Goal: Task Accomplishment & Management: Complete application form

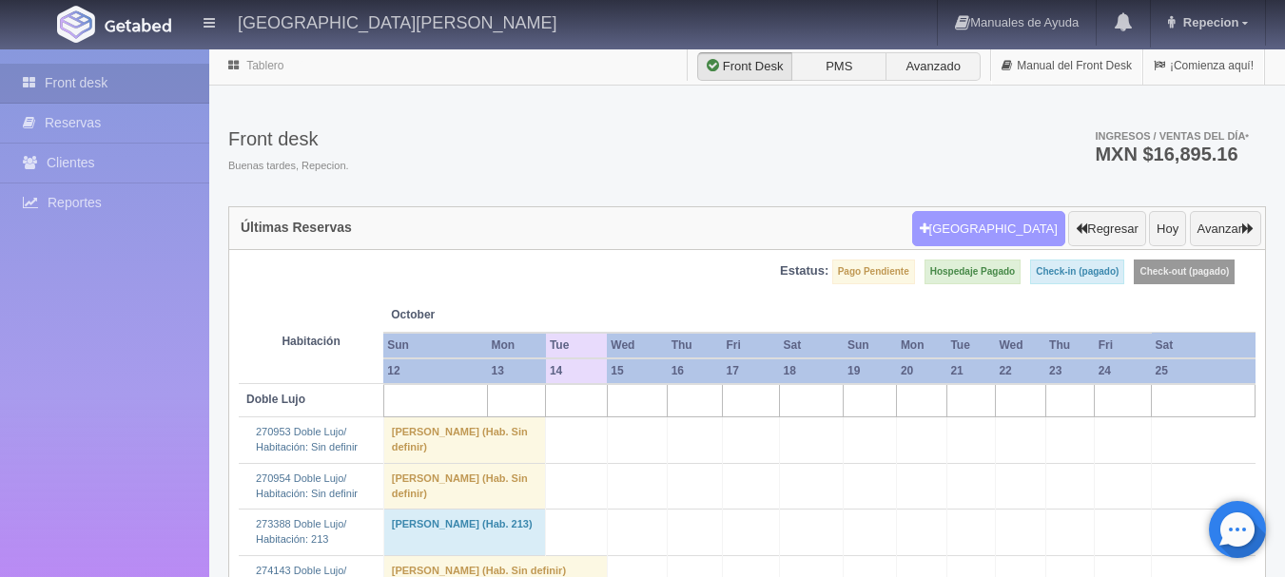
click at [1020, 223] on button "[GEOGRAPHIC_DATA]" at bounding box center [988, 229] width 153 height 36
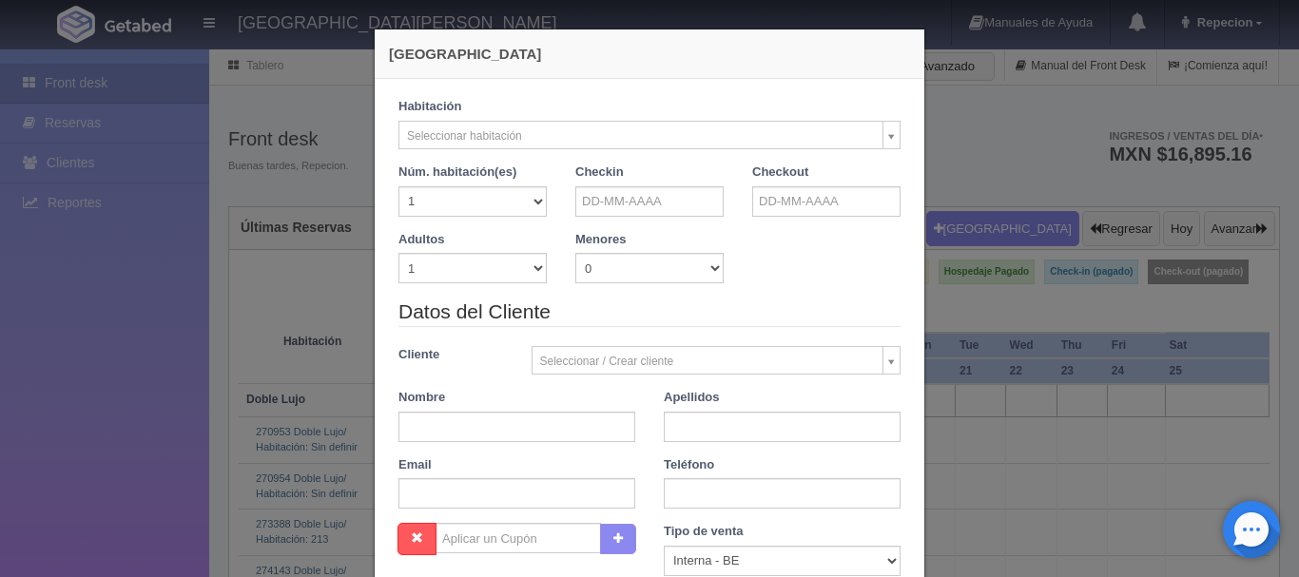
checkbox input "false"
click at [608, 200] on input "text" at bounding box center [649, 201] width 148 height 30
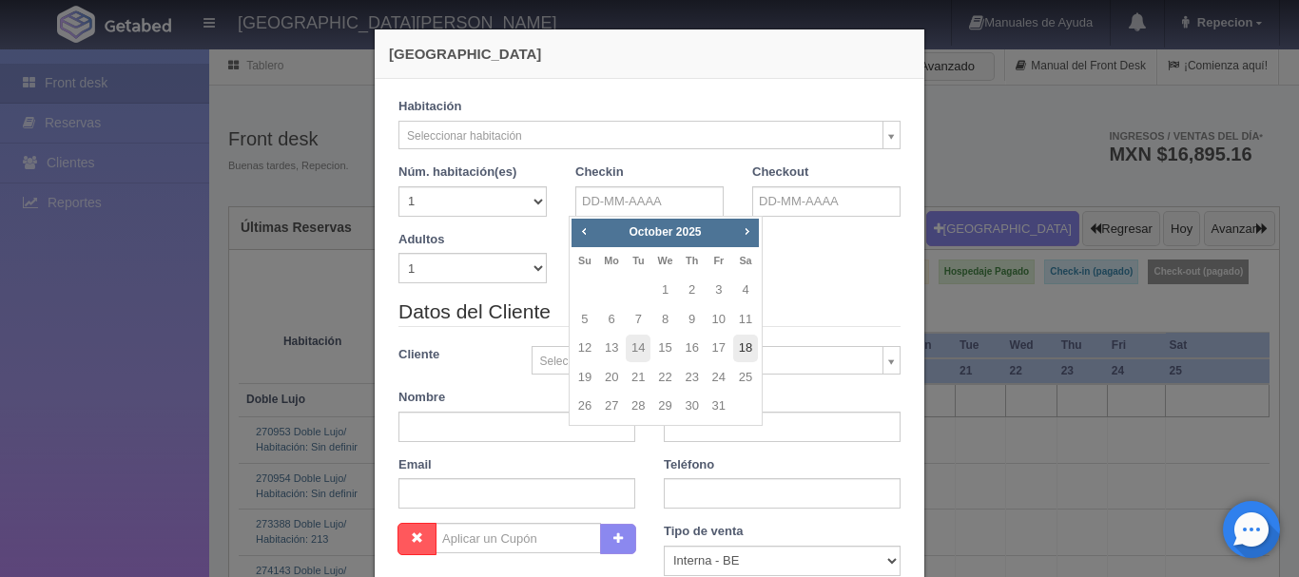
click at [747, 351] on link "18" at bounding box center [745, 349] width 25 height 28
type input "[DATE]"
checkbox input "false"
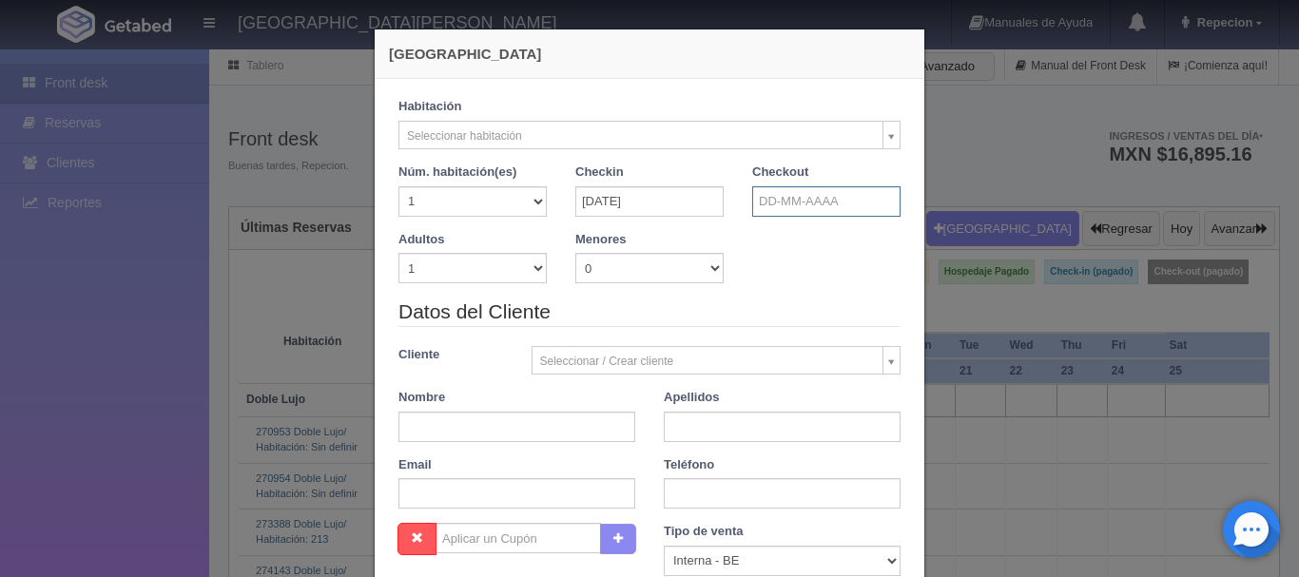
click at [796, 196] on input "text" at bounding box center [826, 201] width 148 height 30
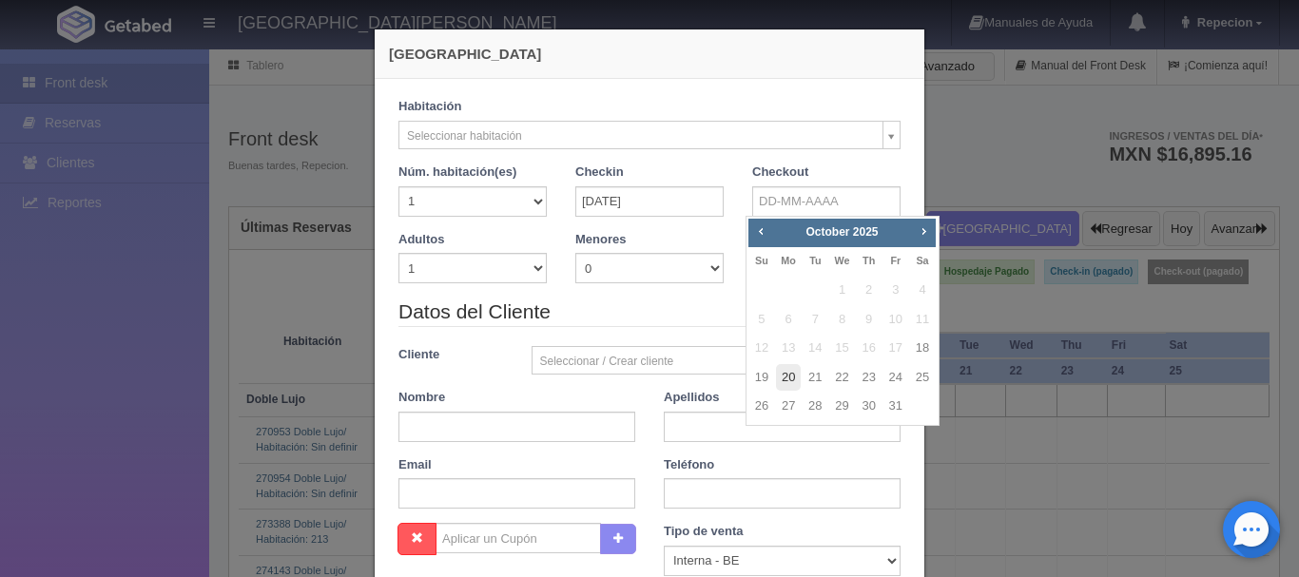
click at [791, 380] on link "20" at bounding box center [788, 378] width 25 height 28
type input "[DATE]"
checkbox input "false"
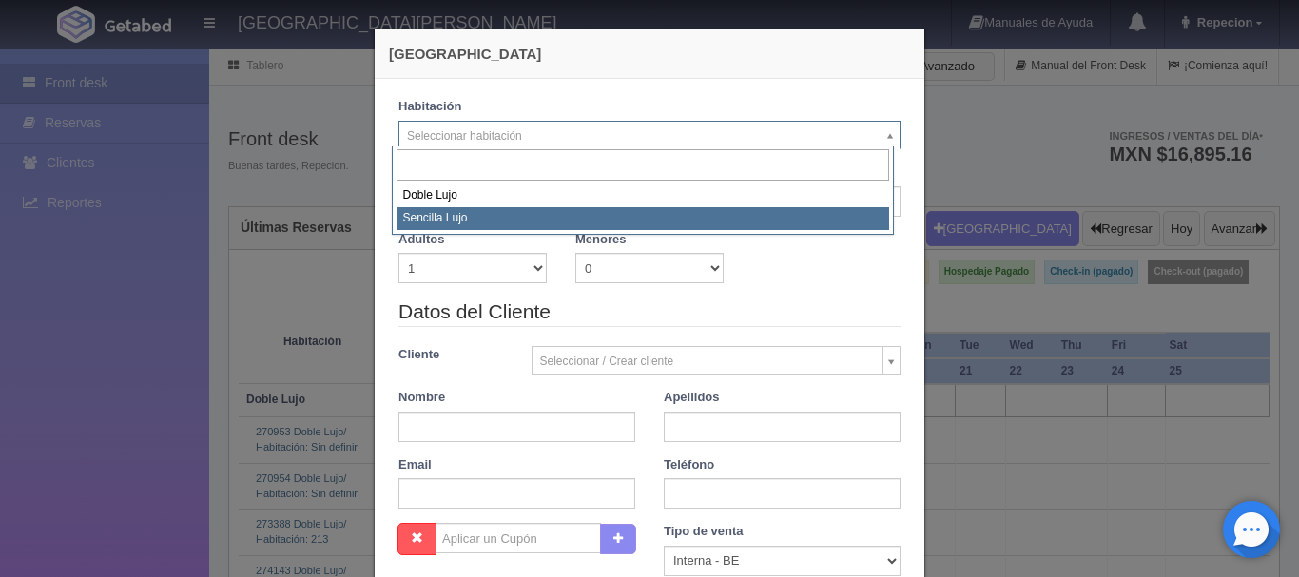
select select "576"
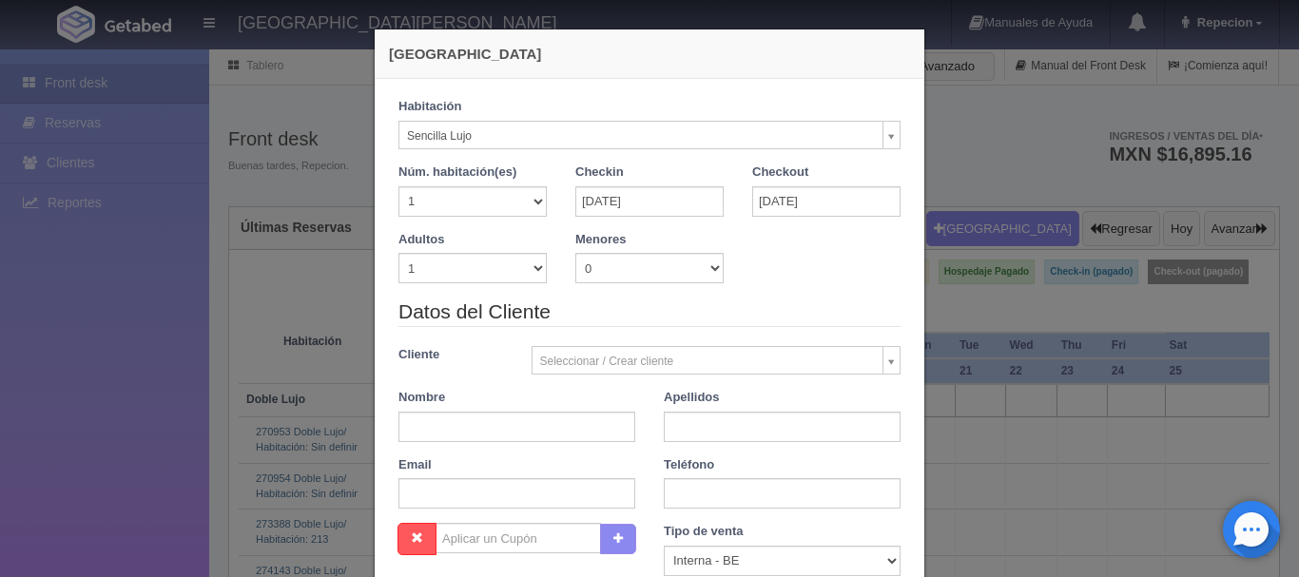
checkbox input "false"
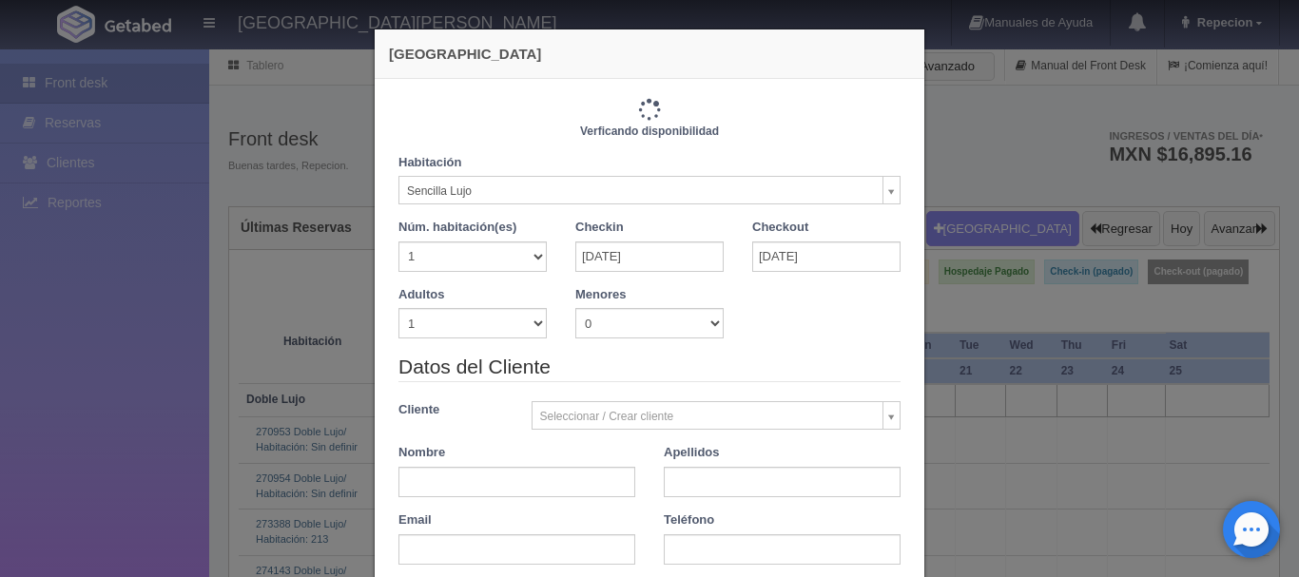
type input "2300.00"
checkbox input "false"
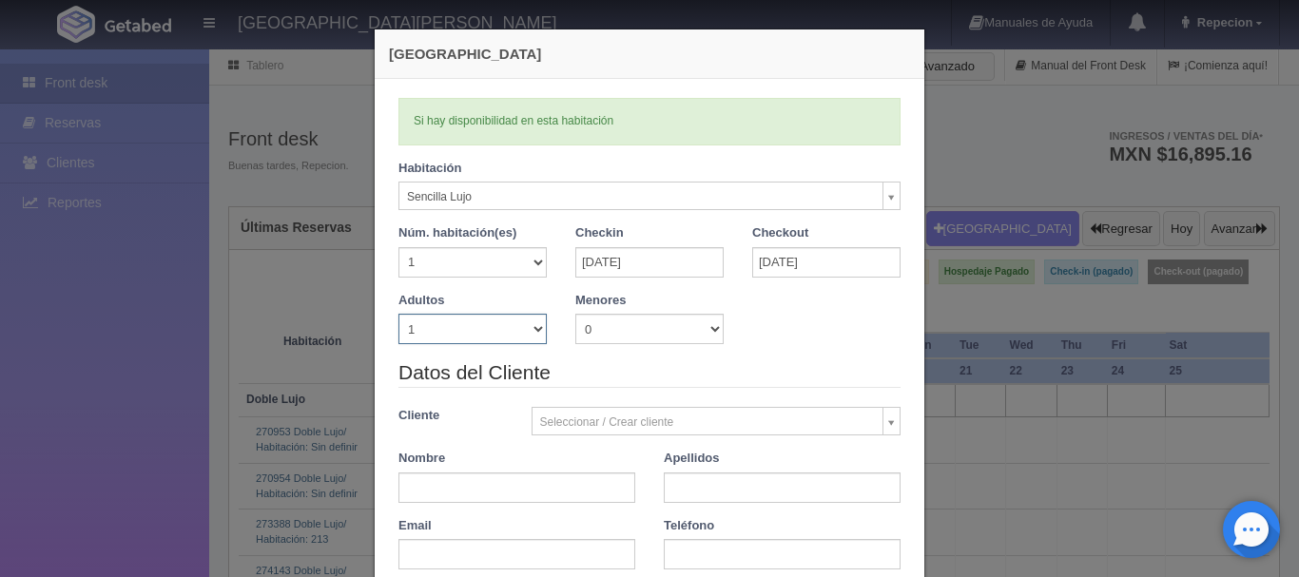
click at [537, 331] on select "1 2 3 4 5 6 7 8 9 10" at bounding box center [472, 329] width 148 height 30
select select "2"
click at [398, 314] on select "1 2 3 4 5 6 7 8 9 10" at bounding box center [472, 329] width 148 height 30
checkbox input "false"
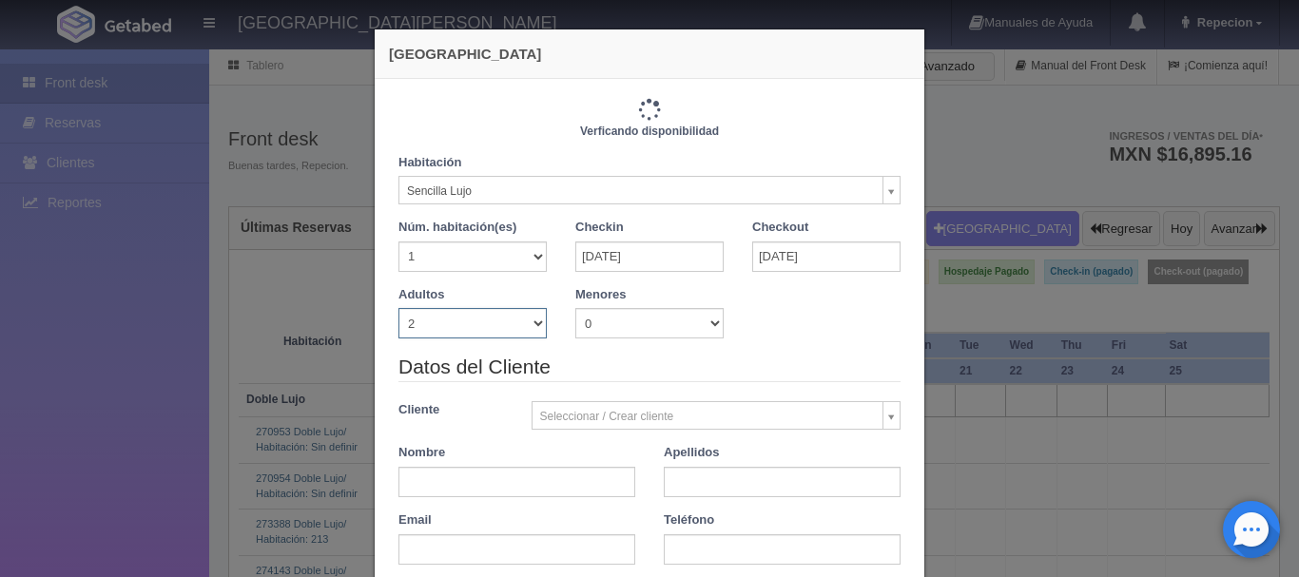
type input "2300.00"
checkbox input "false"
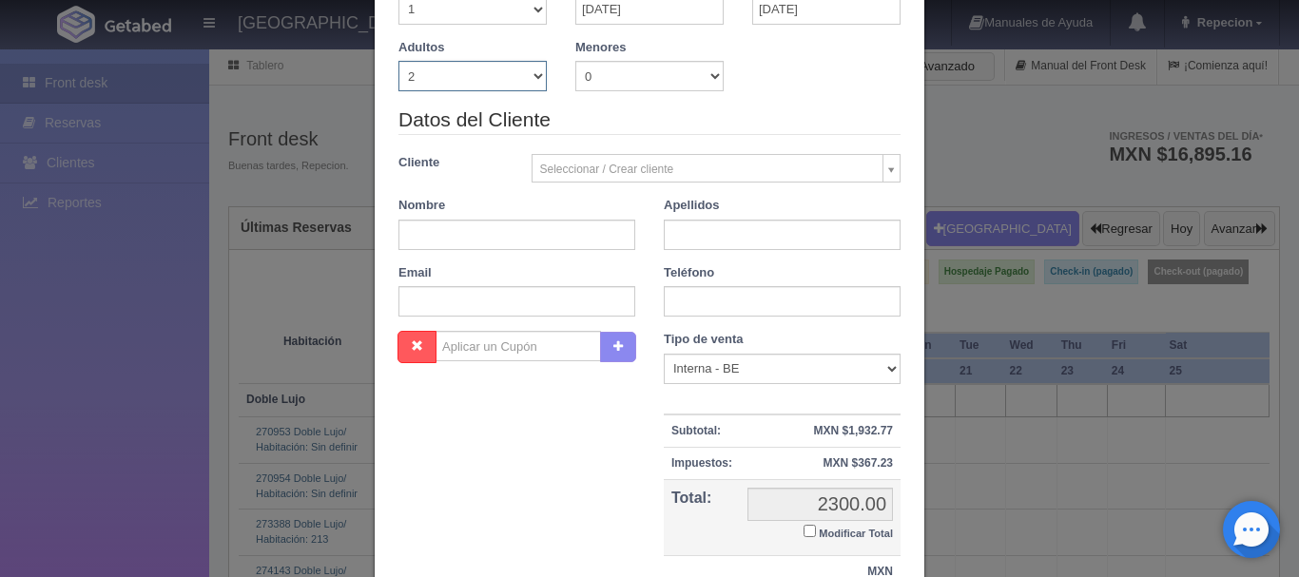
scroll to position [285, 0]
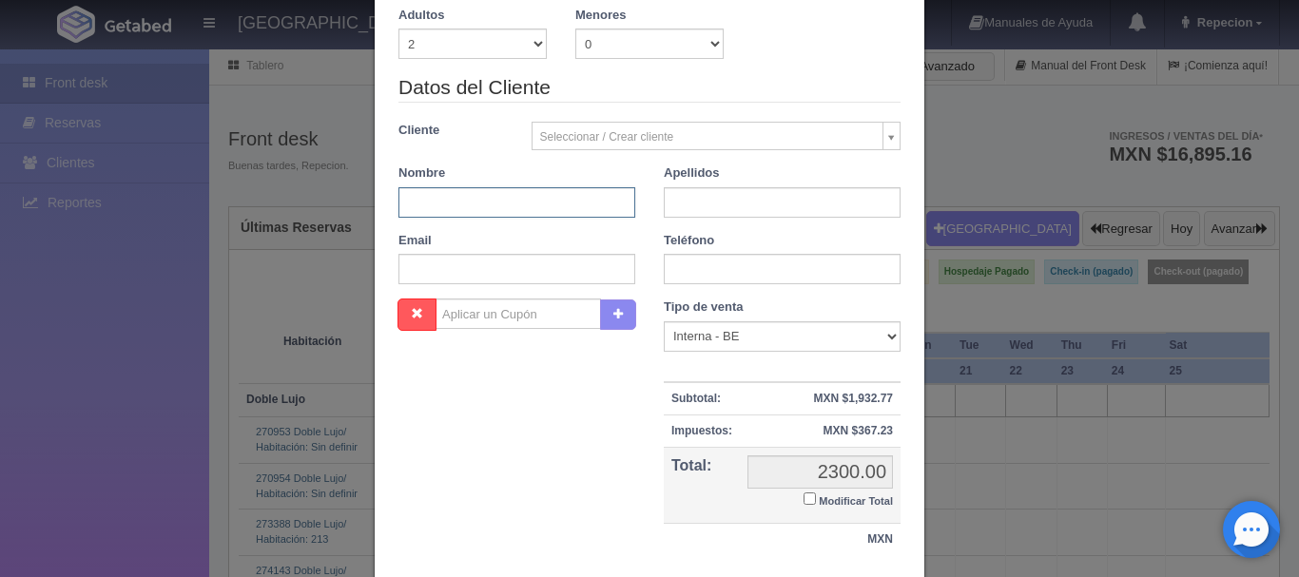
click at [399, 201] on input "text" at bounding box center [516, 202] width 237 height 30
type input "[PERSON_NAME]"
click at [671, 207] on input "text" at bounding box center [782, 202] width 237 height 30
type input "[PERSON_NAME]"
click at [675, 278] on input "text" at bounding box center [782, 269] width 237 height 30
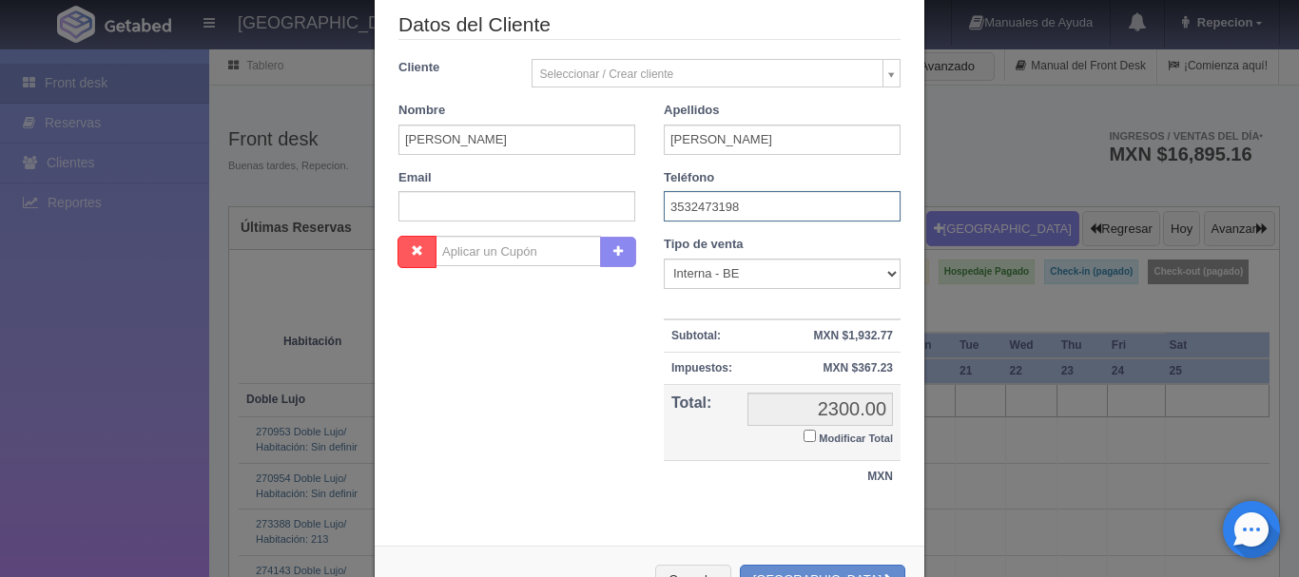
scroll to position [417, 0]
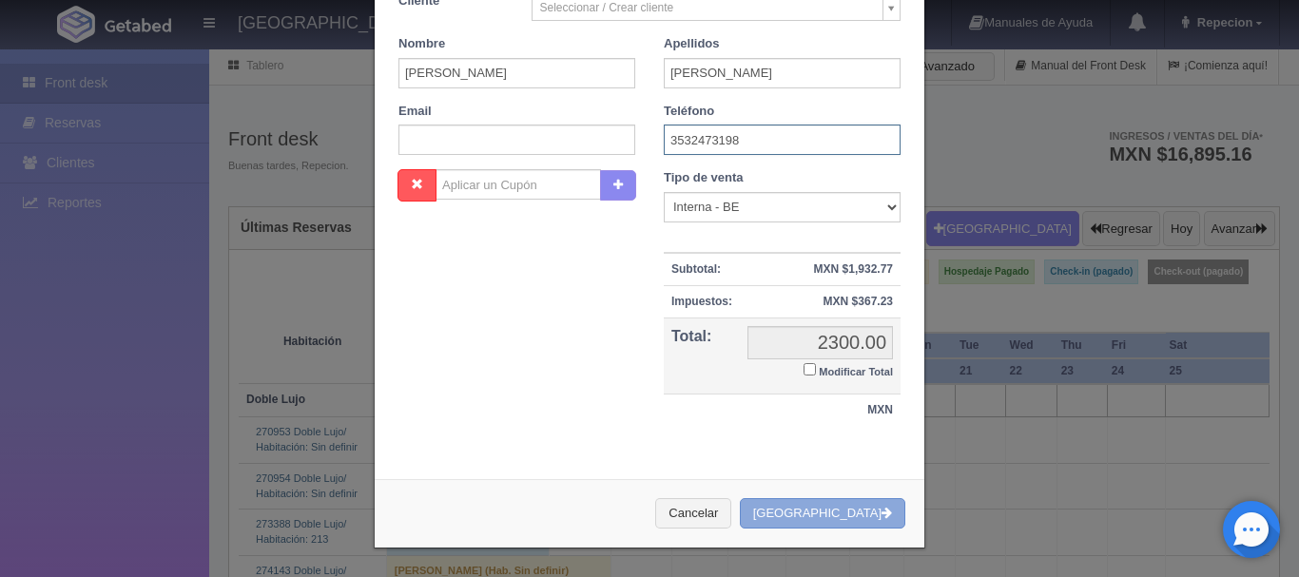
type input "3532473198"
click at [828, 513] on button "[GEOGRAPHIC_DATA]" at bounding box center [822, 513] width 165 height 31
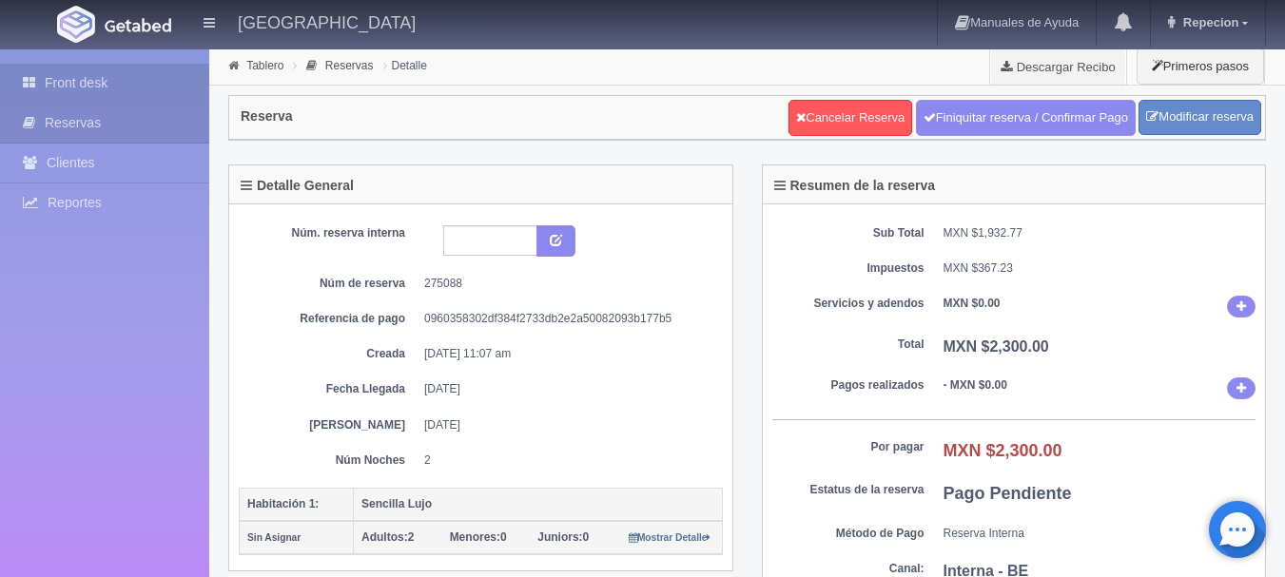
click at [84, 86] on link "Front desk" at bounding box center [104, 83] width 209 height 39
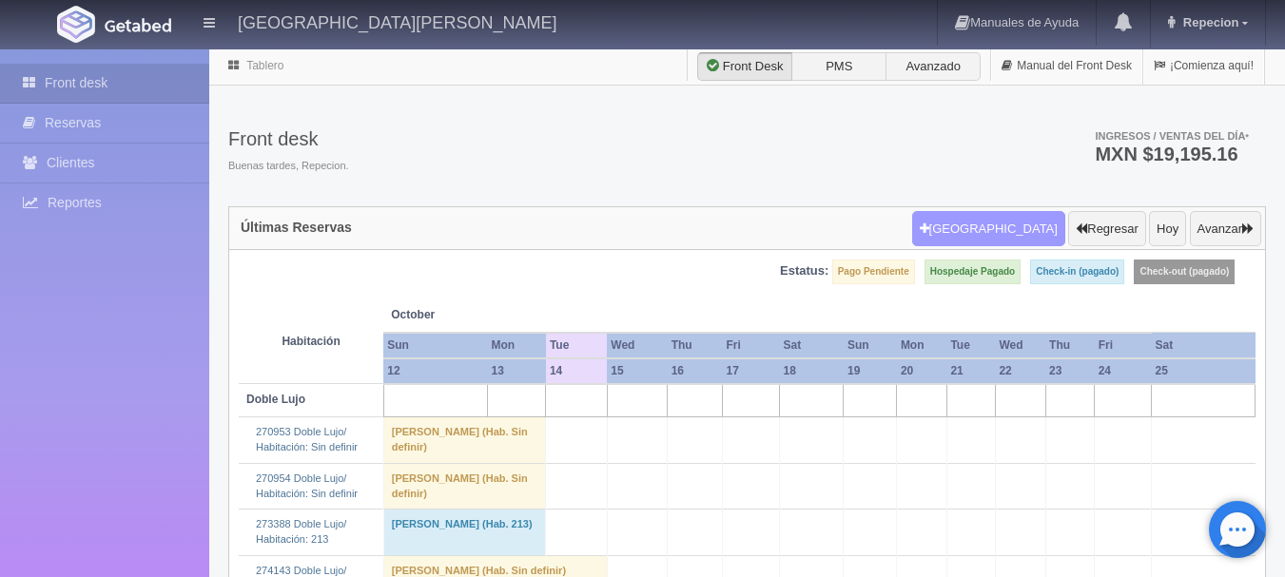
click at [1013, 225] on button "[GEOGRAPHIC_DATA]" at bounding box center [988, 229] width 153 height 36
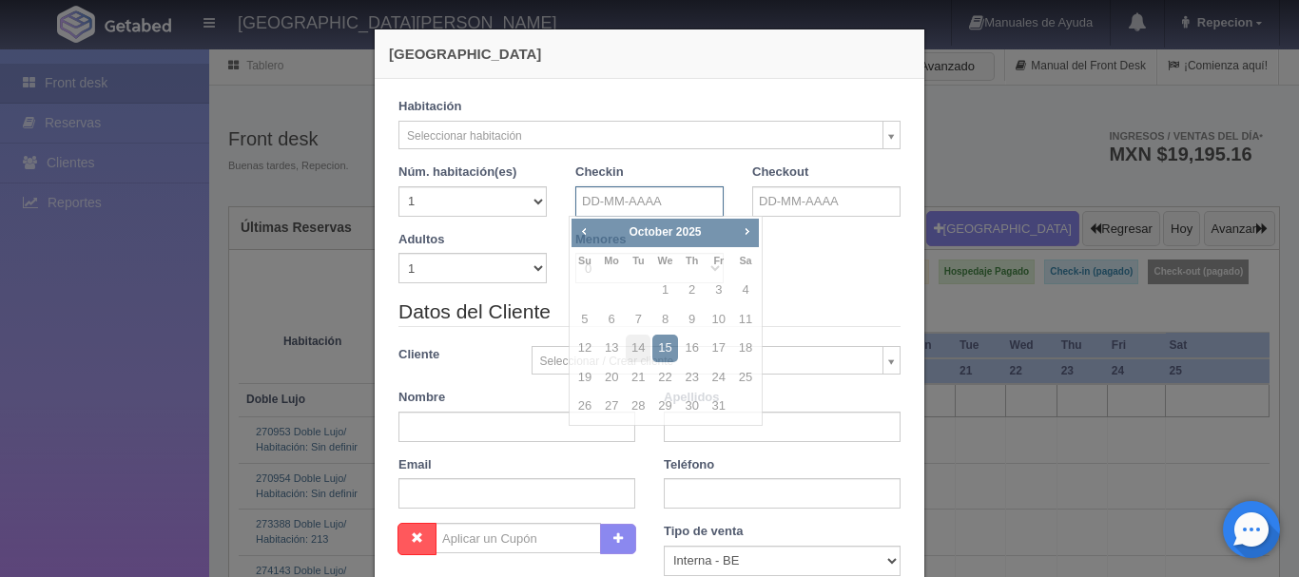
click at [666, 201] on input "text" at bounding box center [649, 201] width 148 height 30
click at [746, 232] on span "Next" at bounding box center [746, 230] width 15 height 15
checkbox input "false"
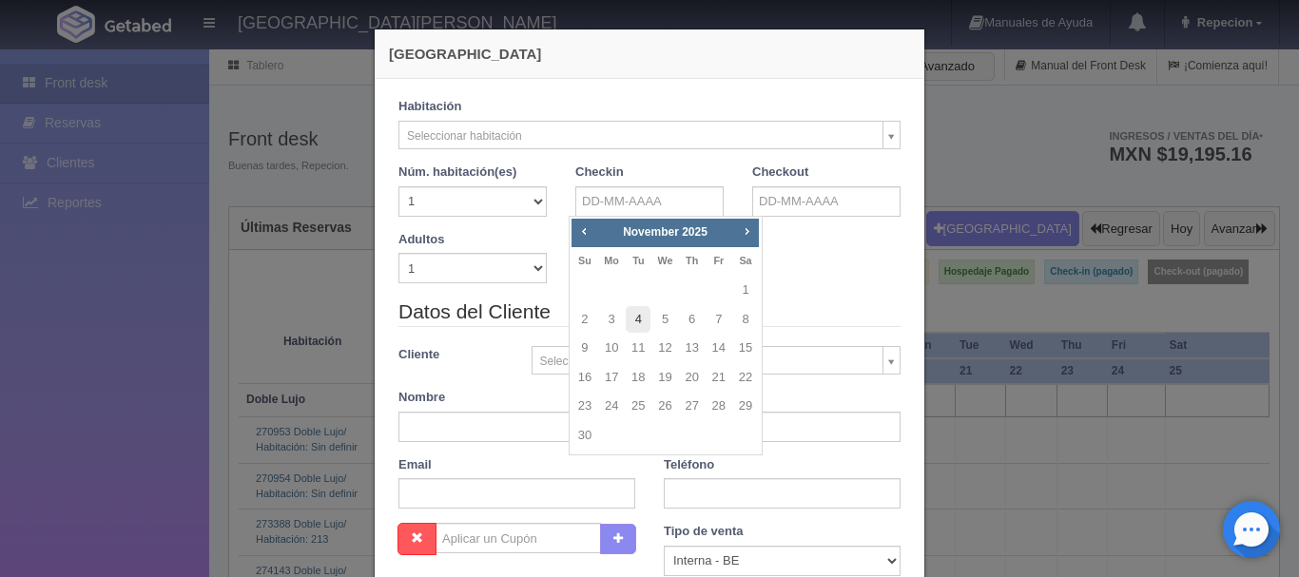
click at [632, 325] on link "4" at bounding box center [638, 320] width 25 height 28
type input "04-11-2025"
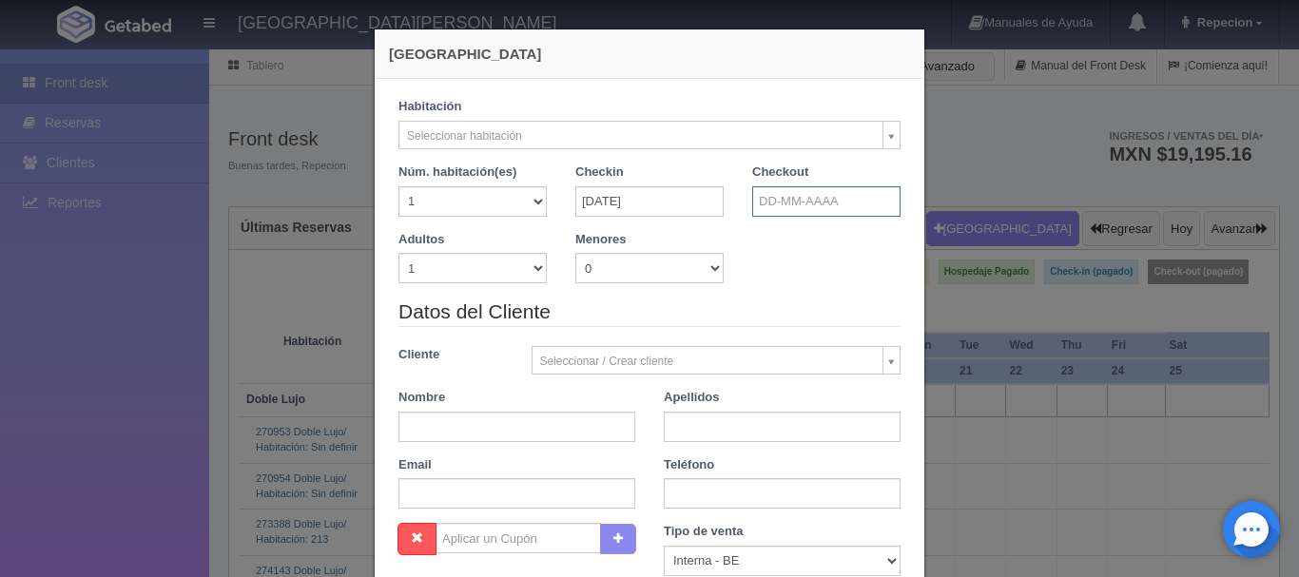
click at [795, 203] on input "text" at bounding box center [826, 201] width 148 height 30
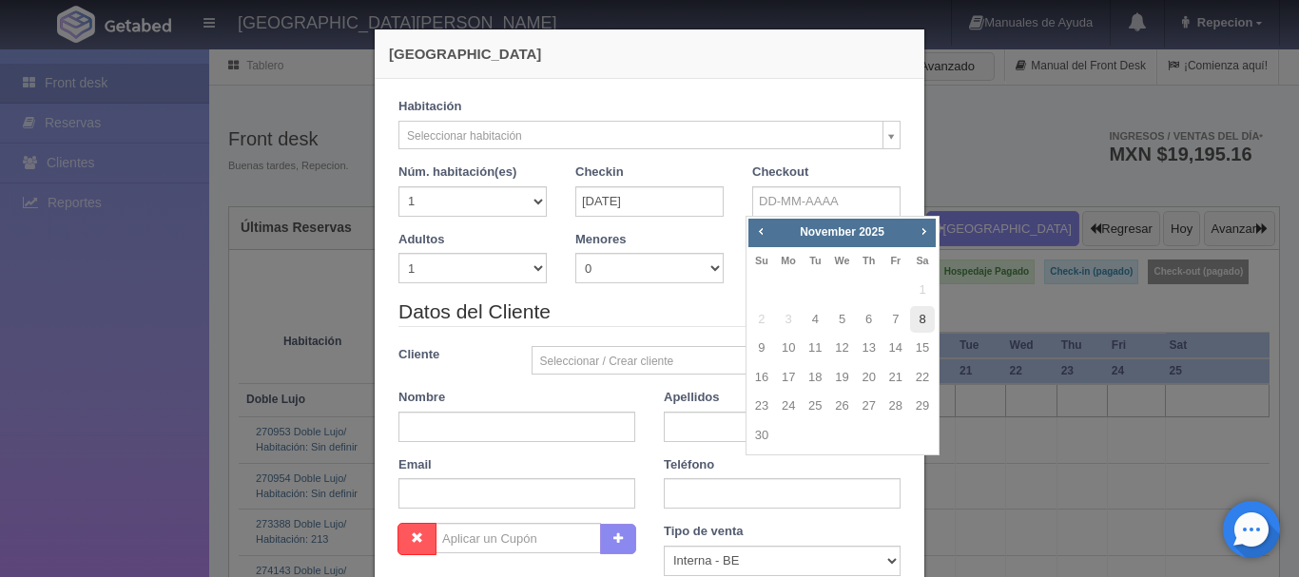
checkbox input "false"
click at [920, 322] on link "8" at bounding box center [922, 320] width 25 height 28
type input "08-11-2025"
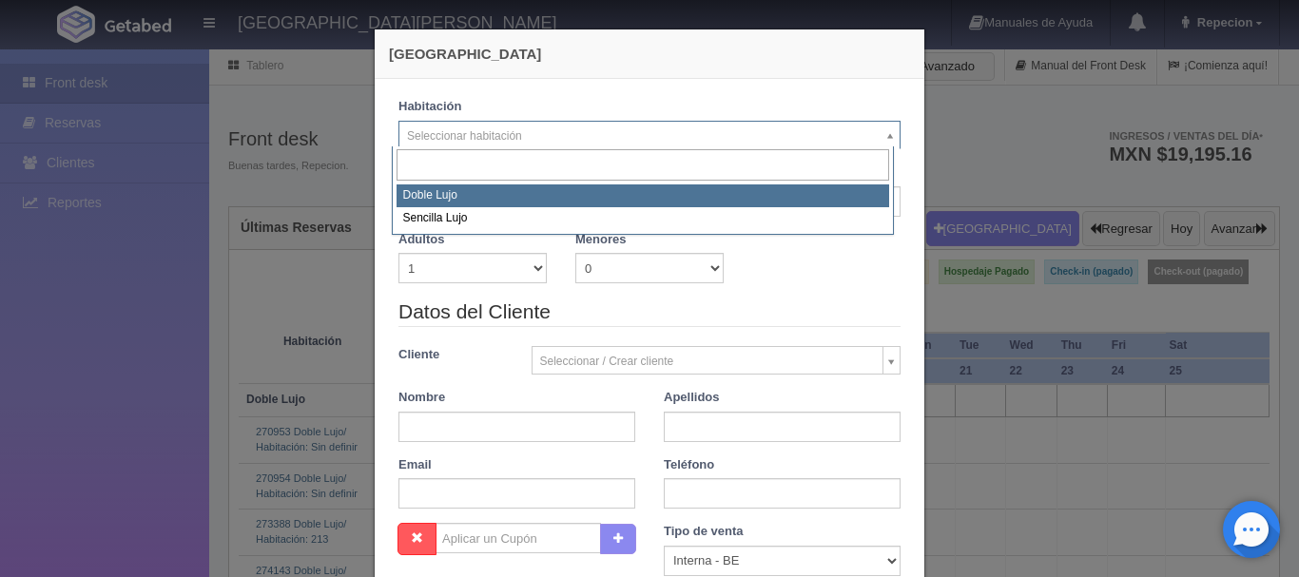
select select "577"
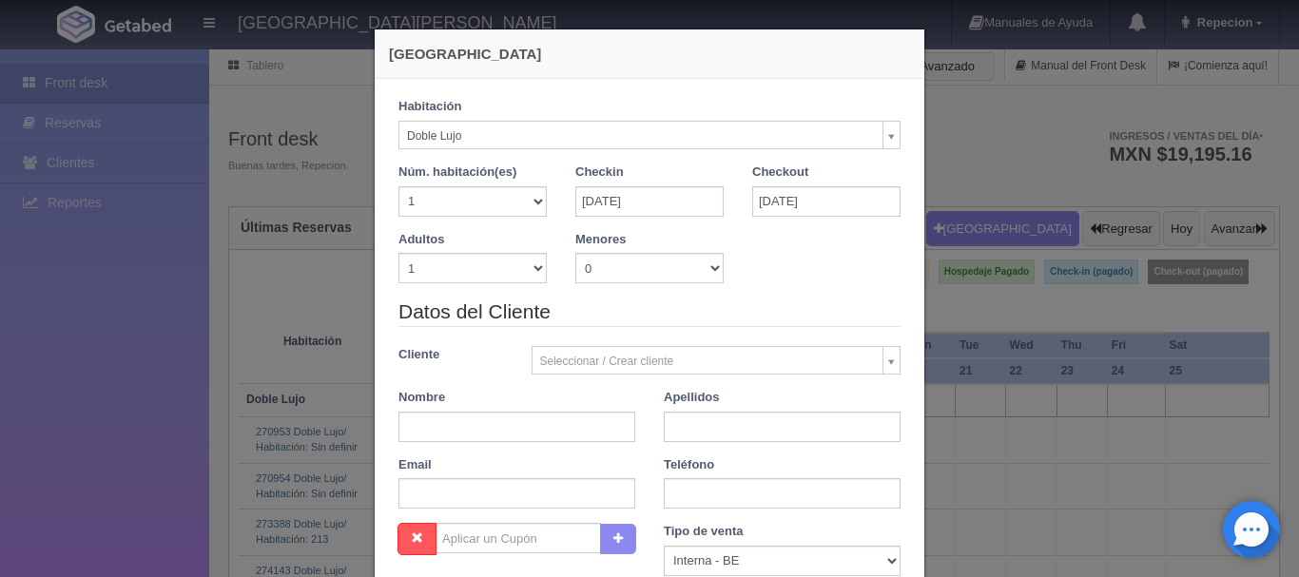
checkbox input "false"
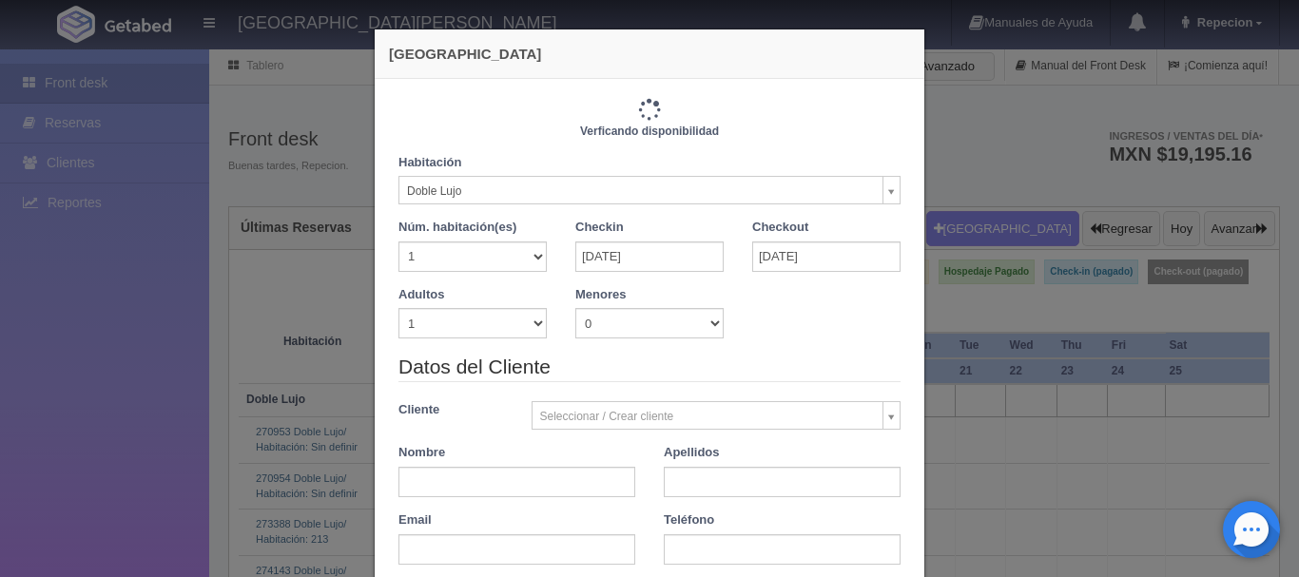
type input "4880.00"
checkbox input "false"
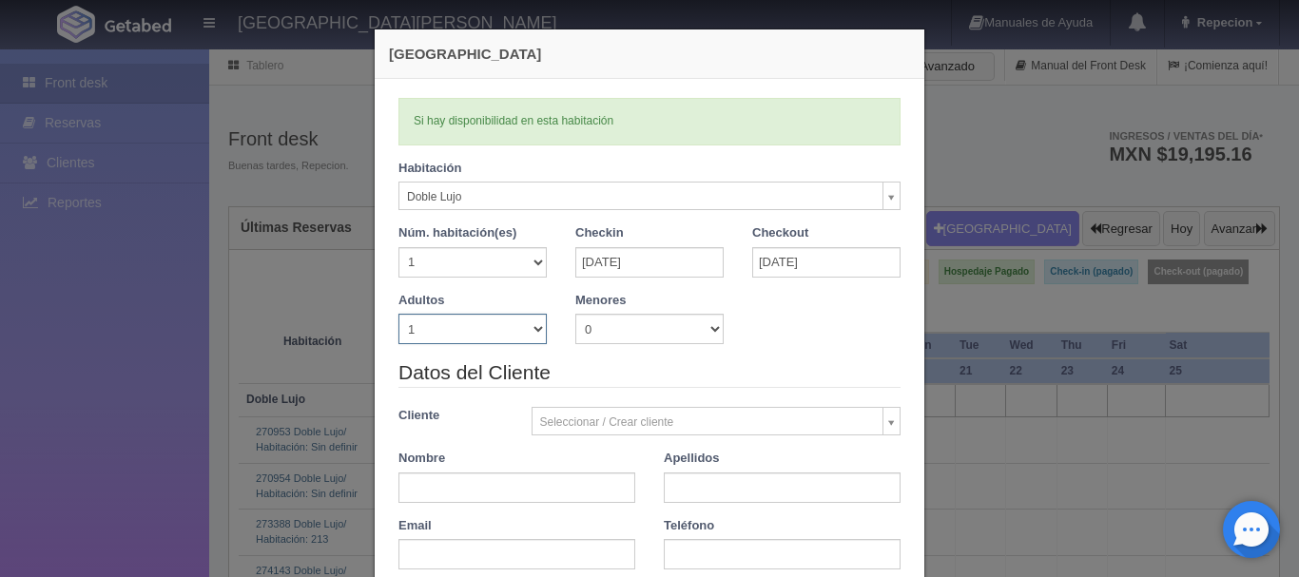
click at [507, 332] on select "1 2 3 4 5 6 7 8 9 10" at bounding box center [472, 329] width 148 height 30
select select "3"
click at [398, 314] on select "1 2 3 4 5 6 7 8 9 10" at bounding box center [472, 329] width 148 height 30
checkbox input "false"
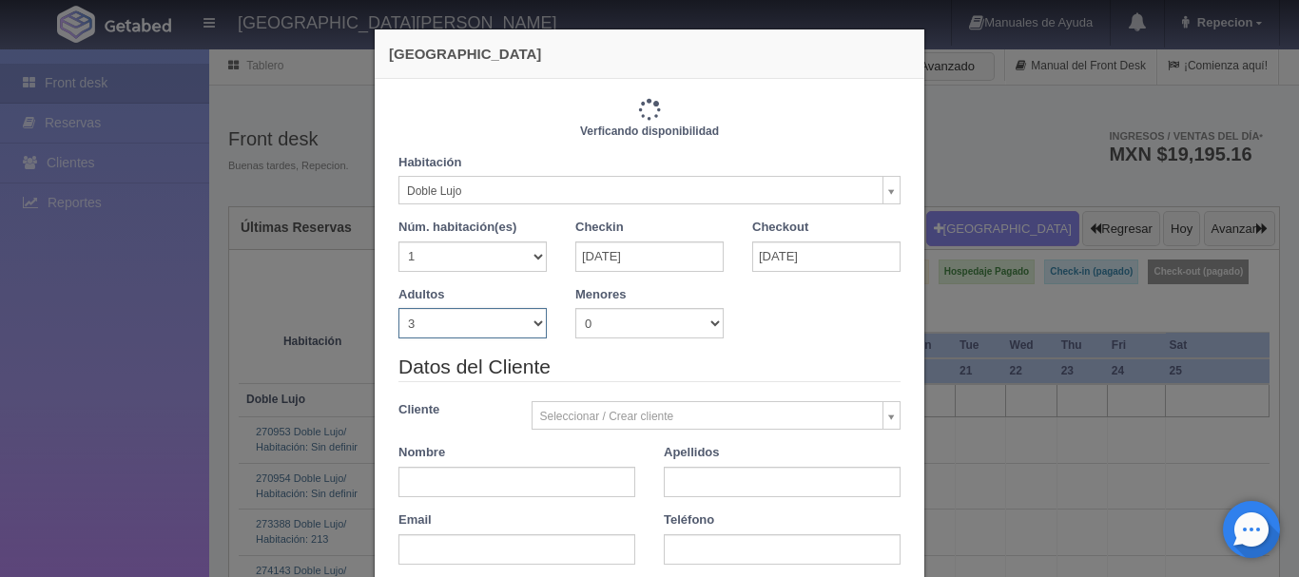
type input "5520.00"
checkbox input "false"
